Goal: Task Accomplishment & Management: Manage account settings

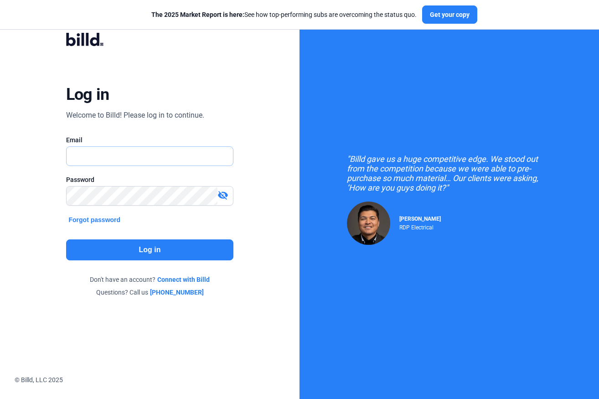
type input "[PERSON_NAME][EMAIL_ADDRESS][DOMAIN_NAME]"
click at [161, 250] on button "Log in" at bounding box center [150, 249] width 168 height 21
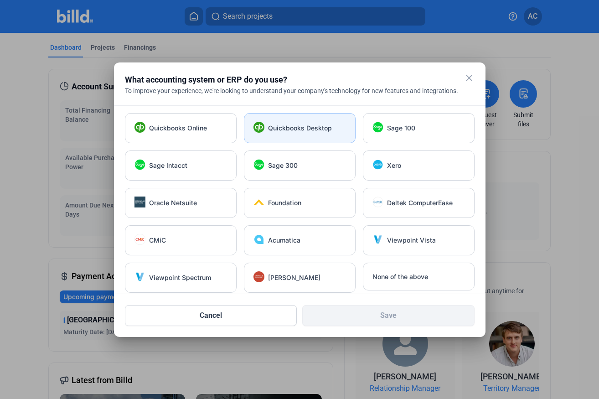
click at [314, 121] on div "Quickbooks Desktop" at bounding box center [300, 128] width 112 height 30
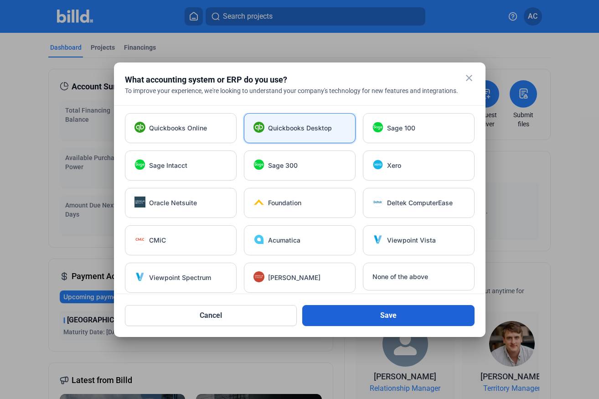
click at [379, 314] on button "Save" at bounding box center [388, 315] width 172 height 21
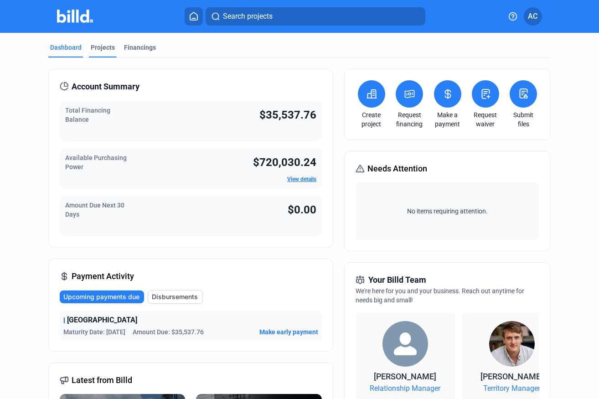
click at [105, 48] on div "Projects" at bounding box center [103, 47] width 24 height 9
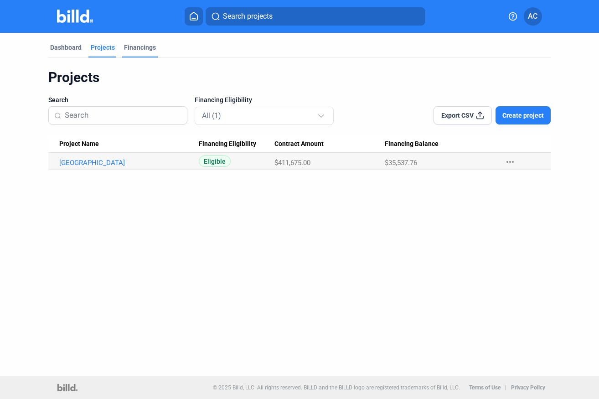
click at [135, 46] on div "Financings" at bounding box center [140, 47] width 32 height 9
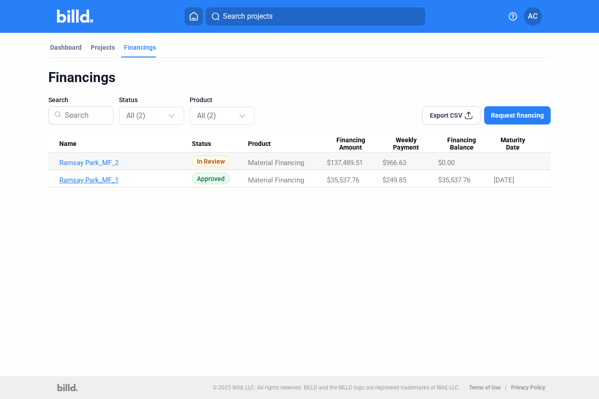
click at [176, 180] on link "Ramsay Park_MF_1" at bounding box center [125, 180] width 133 height 8
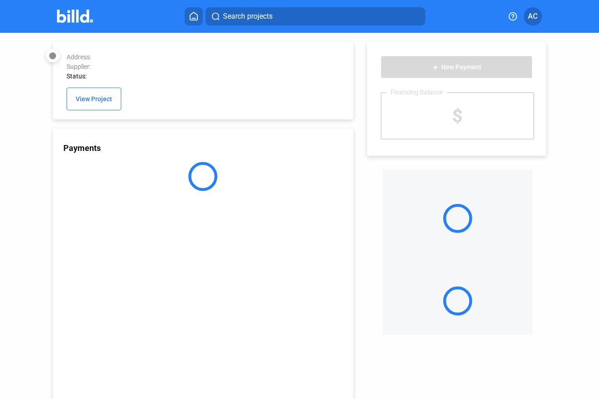
click at [101, 50] on div "Address: Supplier: Status: View Project" at bounding box center [203, 80] width 301 height 77
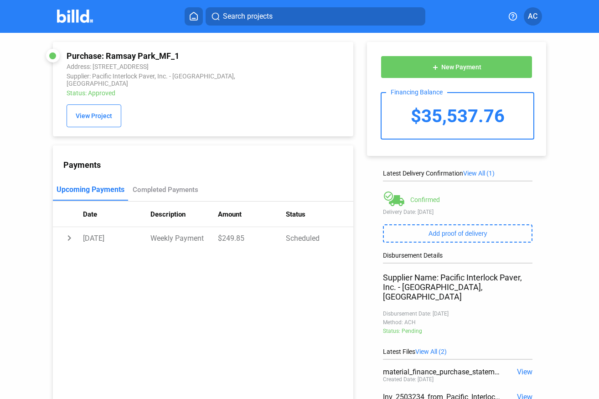
scroll to position [46, 0]
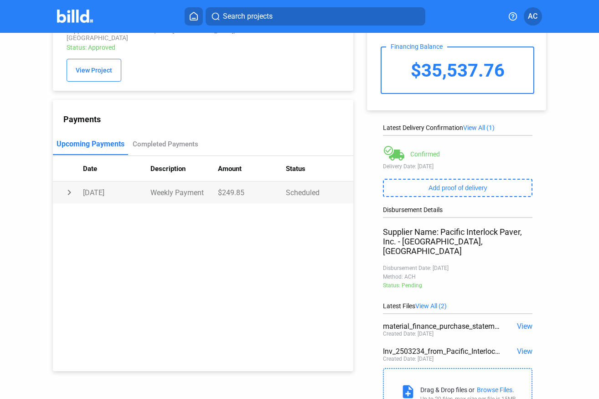
click at [66, 187] on td "chevron_right" at bounding box center [68, 192] width 30 height 22
click at [66, 187] on td "expand_more" at bounding box center [68, 192] width 30 height 22
click at [66, 187] on td "chevron_right" at bounding box center [68, 192] width 30 height 22
click at [66, 187] on td "expand_more" at bounding box center [68, 192] width 30 height 22
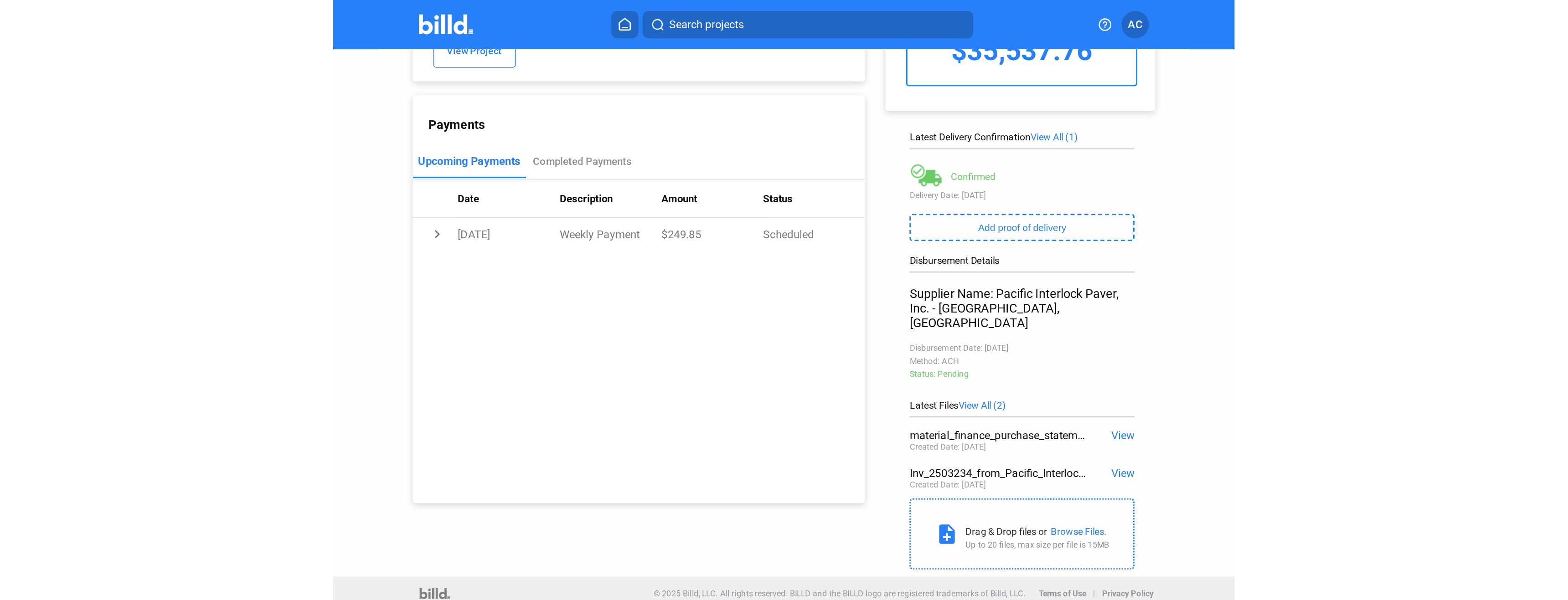
scroll to position [0, 0]
